Goal: Task Accomplishment & Management: Use online tool/utility

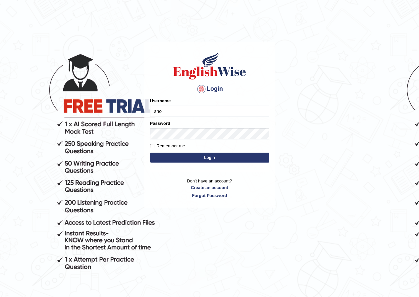
type input "shondryl_parramatta"
click at [203, 158] on button "Login" at bounding box center [209, 158] width 119 height 10
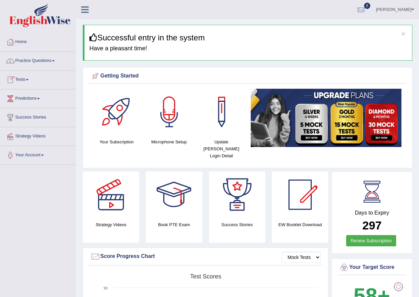
click at [29, 79] on span at bounding box center [27, 79] width 3 height 1
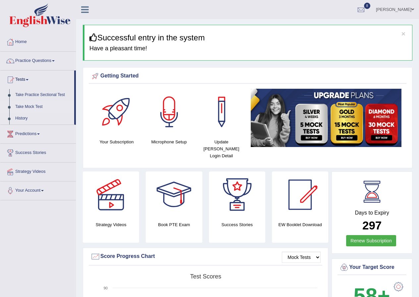
click at [38, 108] on link "Take Mock Test" at bounding box center [43, 107] width 62 height 12
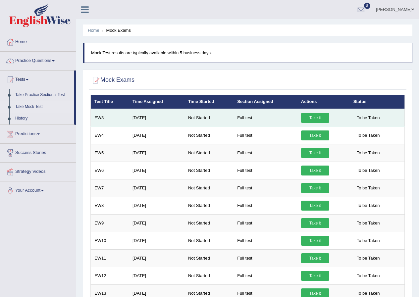
click at [99, 117] on td "EW3" at bounding box center [110, 118] width 38 height 18
click at [311, 113] on link "Take it" at bounding box center [315, 118] width 28 height 10
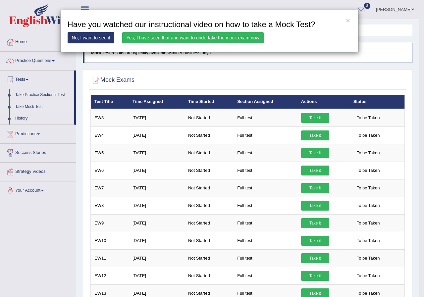
click at [185, 38] on link "Yes, I have seen that and want to undertake the mock exam now" at bounding box center [193, 37] width 142 height 11
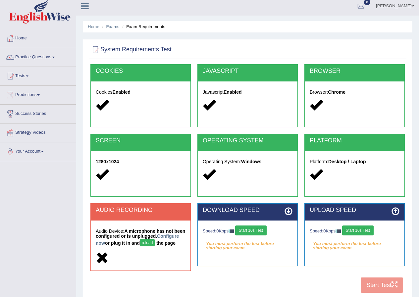
scroll to position [31, 0]
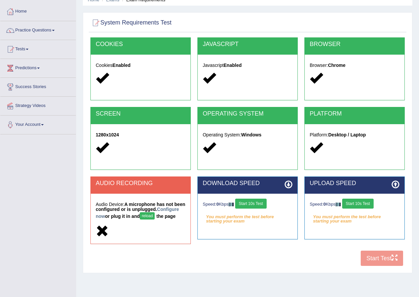
click at [252, 199] on button "Start 10s Test" at bounding box center [251, 204] width 32 height 10
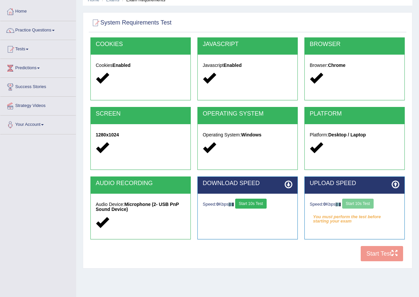
scroll to position [51, 0]
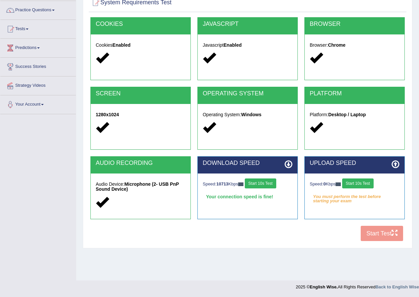
drag, startPoint x: 367, startPoint y: 183, endPoint x: 367, endPoint y: 187, distance: 4.0
click at [367, 183] on button "Start 10s Test" at bounding box center [359, 184] width 32 height 10
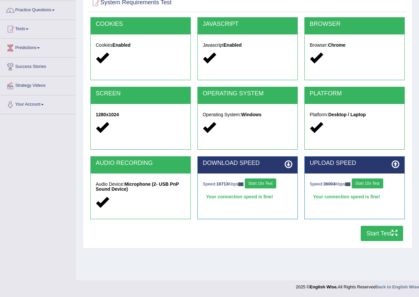
click at [368, 232] on button "Start Test" at bounding box center [382, 233] width 42 height 15
